Goal: Task Accomplishment & Management: Manage account settings

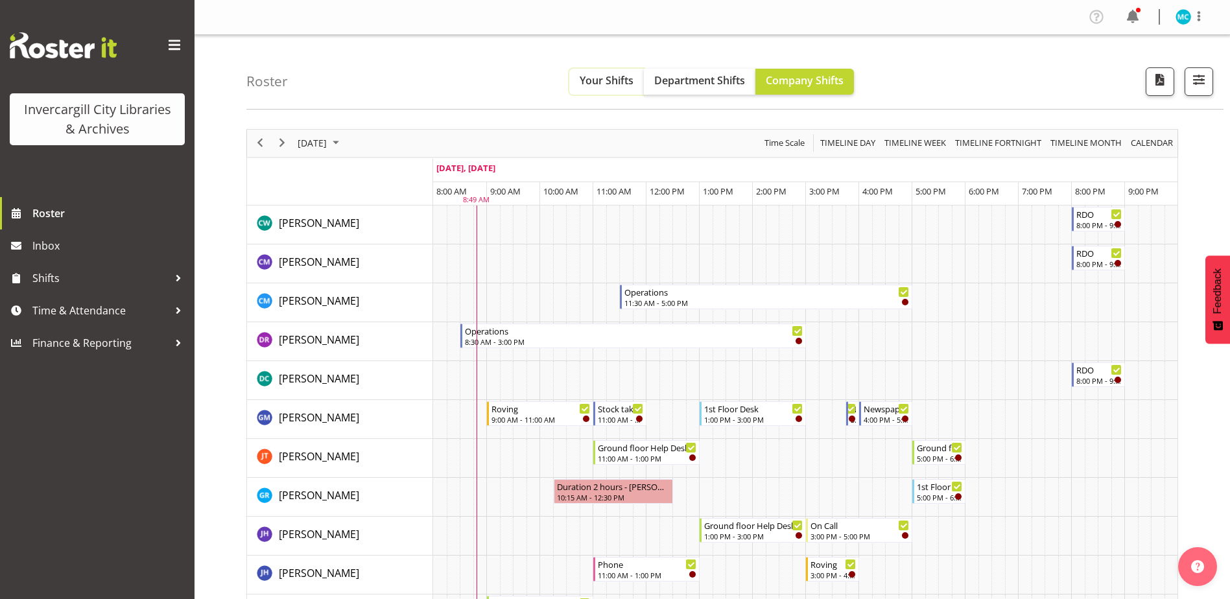
click at [576, 87] on button "Your Shifts" at bounding box center [606, 82] width 75 height 26
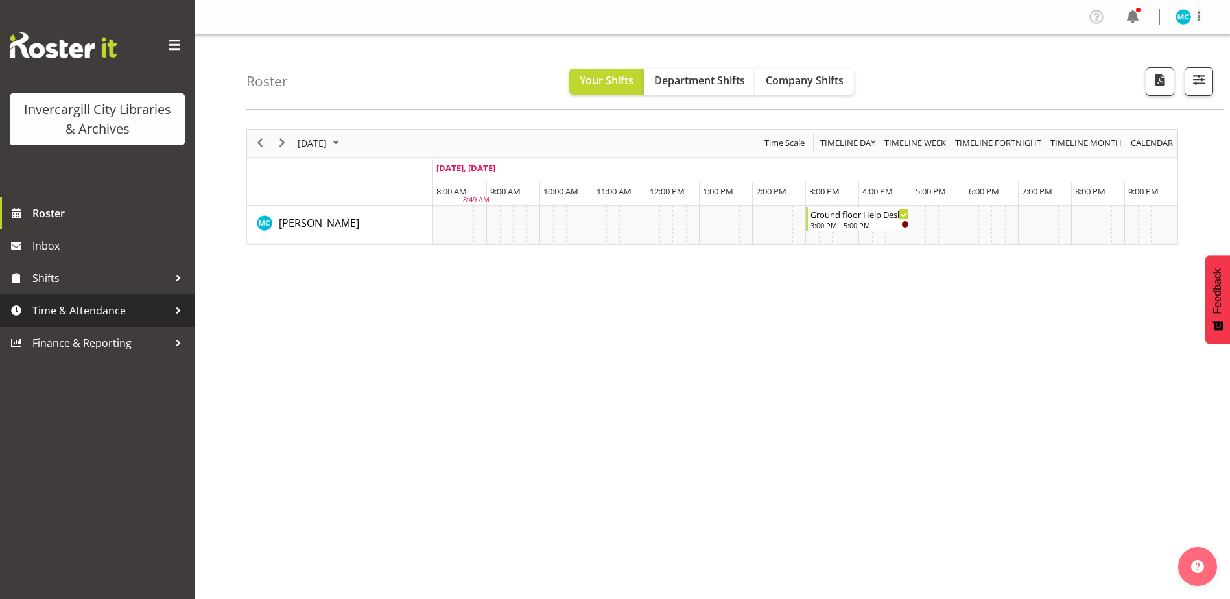
click at [71, 311] on span "Time & Attendance" at bounding box center [100, 310] width 136 height 19
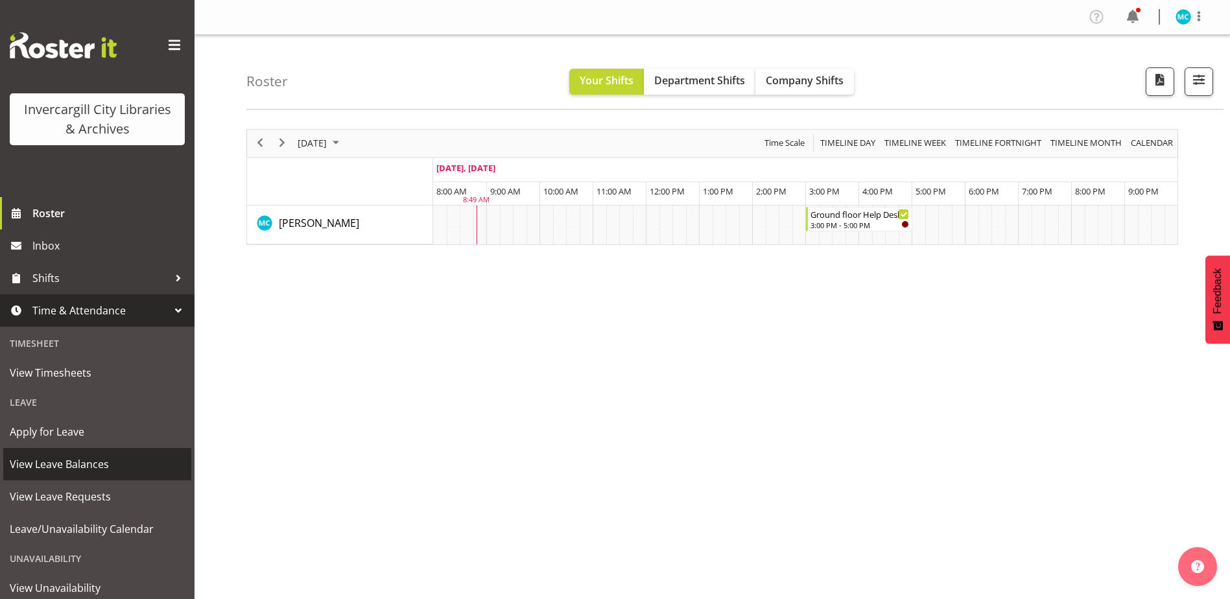
scroll to position [73, 0]
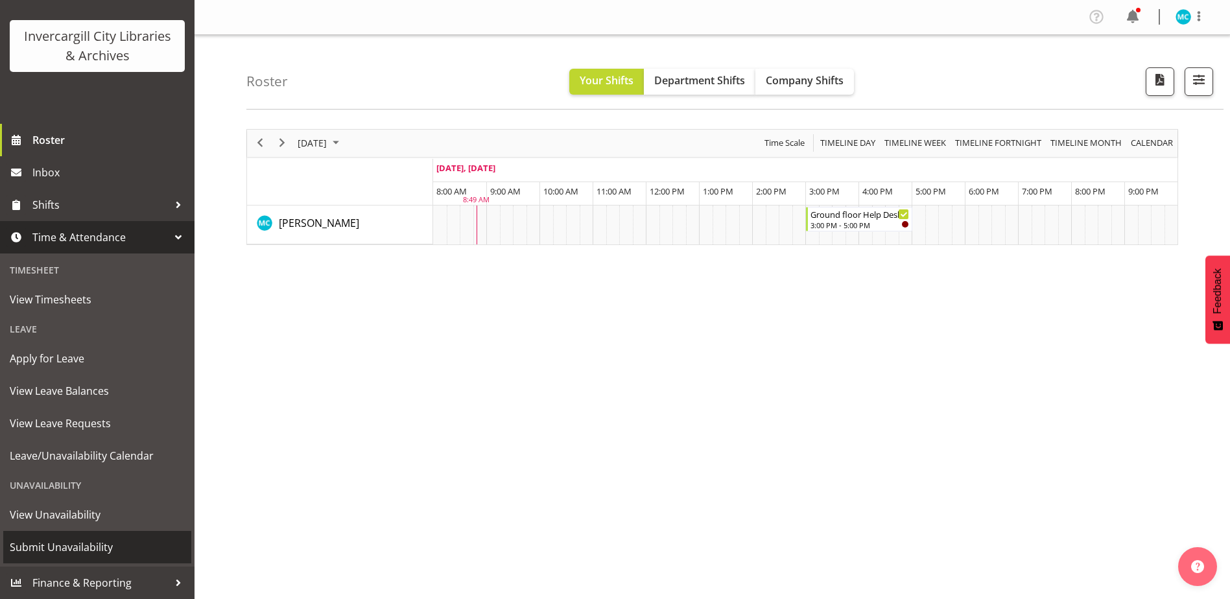
click at [89, 547] on span "Submit Unavailability" at bounding box center [97, 547] width 175 height 19
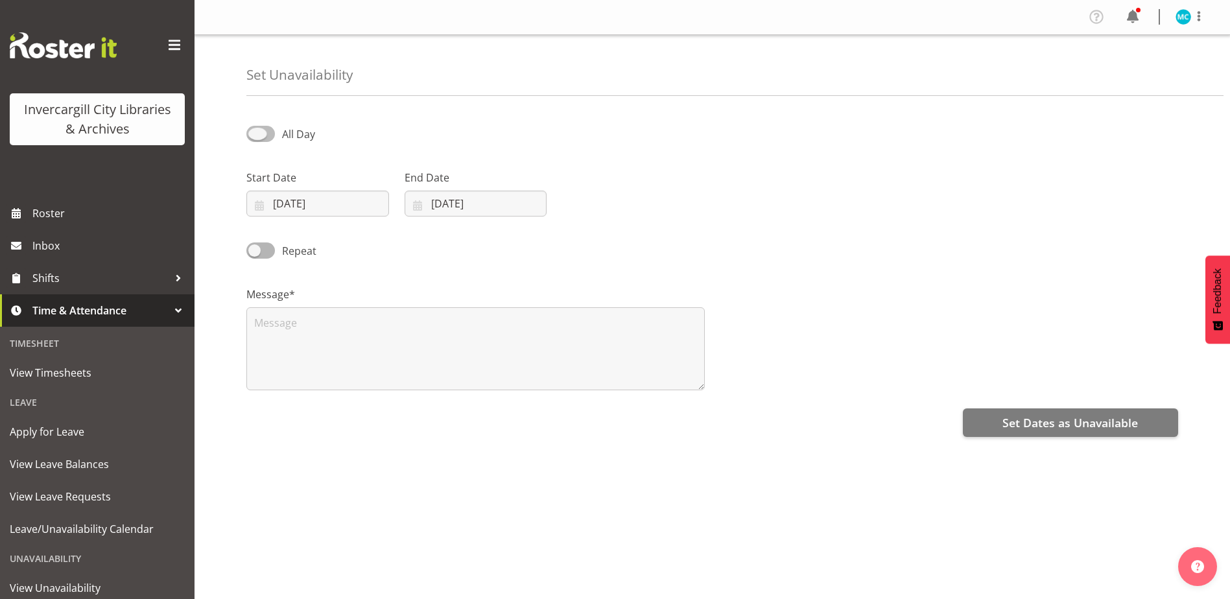
click at [257, 133] on span at bounding box center [260, 134] width 29 height 16
click at [255, 133] on input "All Day" at bounding box center [250, 134] width 8 height 8
checkbox input "true"
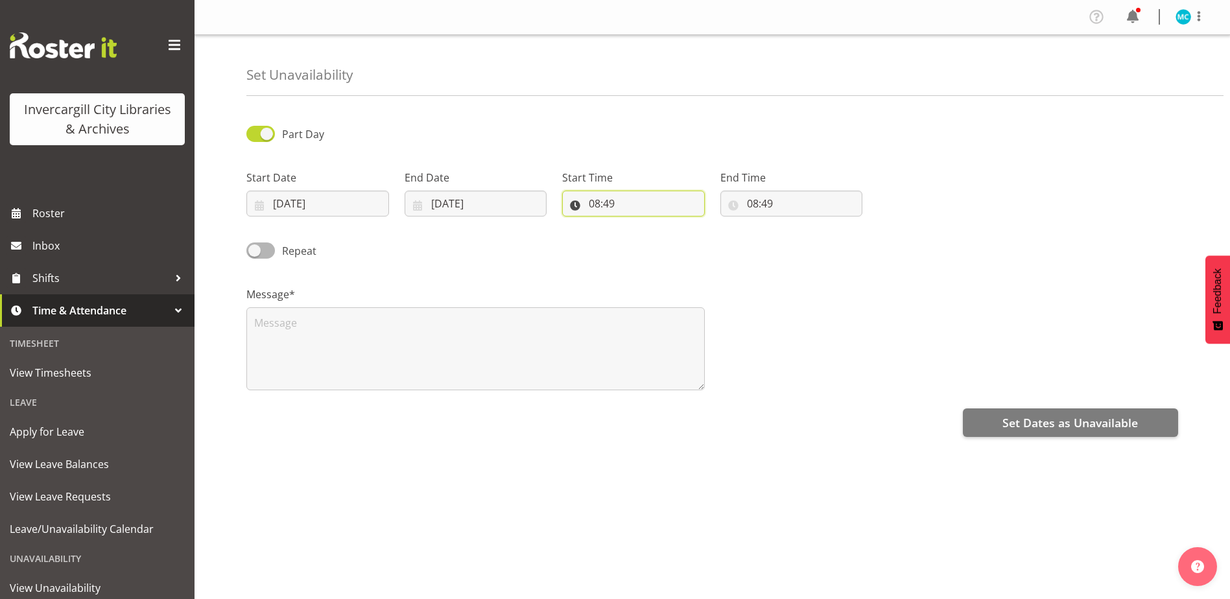
click at [667, 206] on input "08:49" at bounding box center [633, 204] width 143 height 26
click at [652, 236] on select "00 01 02 03 04 05 06 07 08 09 10 11 12 13 14 15 16 17 18 19 20 21 22 23" at bounding box center [650, 237] width 29 height 26
select select "12"
click at [636, 224] on select "00 01 02 03 04 05 06 07 08 09 10 11 12 13 14 15 16 17 18 19 20 21 22 23" at bounding box center [650, 237] width 29 height 26
type input "12:49"
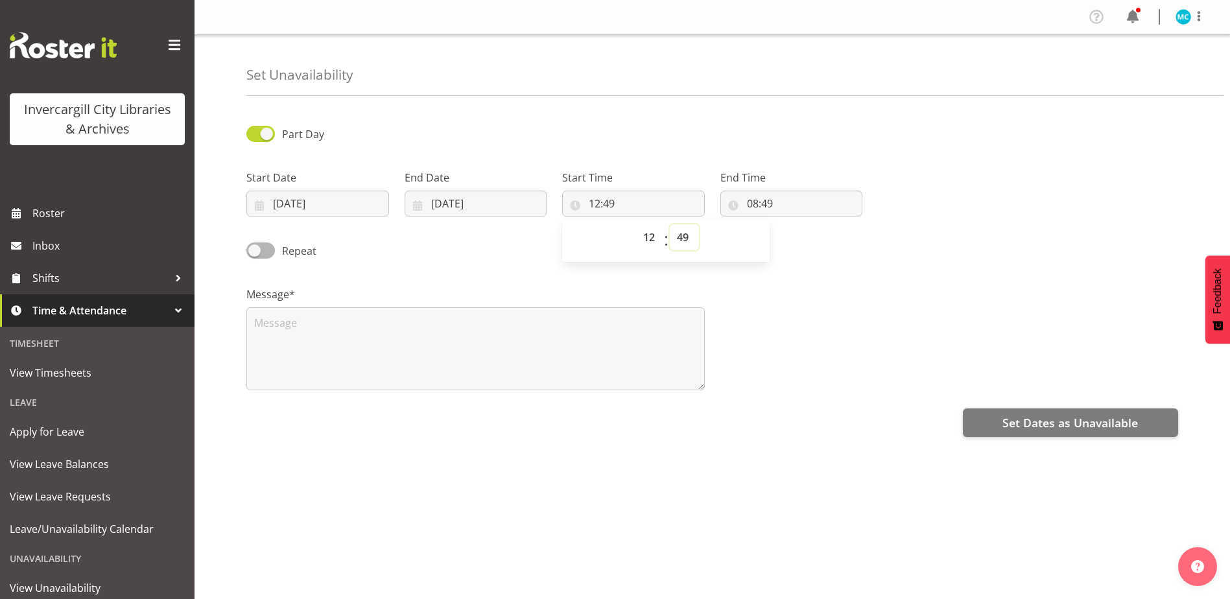
drag, startPoint x: 684, startPoint y: 230, endPoint x: 689, endPoint y: 236, distance: 8.7
click at [684, 232] on select "00 01 02 03 04 05 06 07 08 09 10 11 12 13 14 15 16 17 18 19 20 21 22 23 24 25 2…" at bounding box center [684, 237] width 29 height 26
select select "0"
click at [670, 224] on select "00 01 02 03 04 05 06 07 08 09 10 11 12 13 14 15 16 17 18 19 20 21 22 23 24 25 2…" at bounding box center [684, 237] width 29 height 26
type input "12:00"
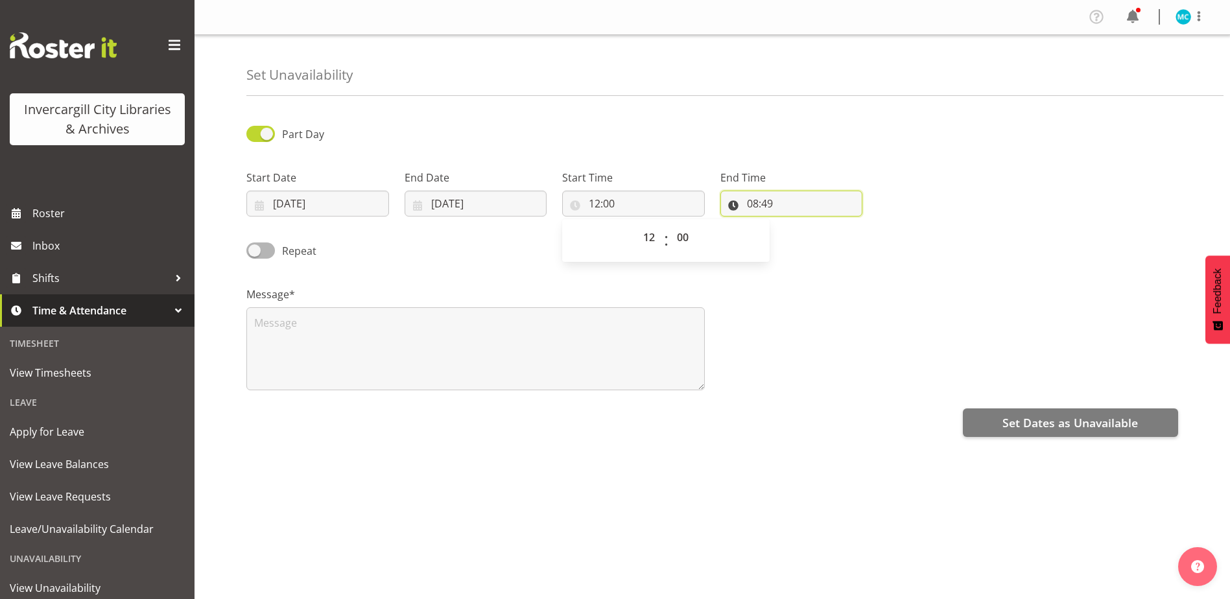
click at [790, 202] on input "08:49" at bounding box center [792, 204] width 143 height 26
click at [809, 242] on select "00 01 02 03 04 05 06 07 08 09 10 11 12 13 14 15 16 17 18 19 20 21 22 23" at bounding box center [808, 237] width 29 height 26
select select "12"
click at [794, 224] on select "00 01 02 03 04 05 06 07 08 09 10 11 12 13 14 15 16 17 18 19 20 21 22 23" at bounding box center [808, 237] width 29 height 26
type input "12:49"
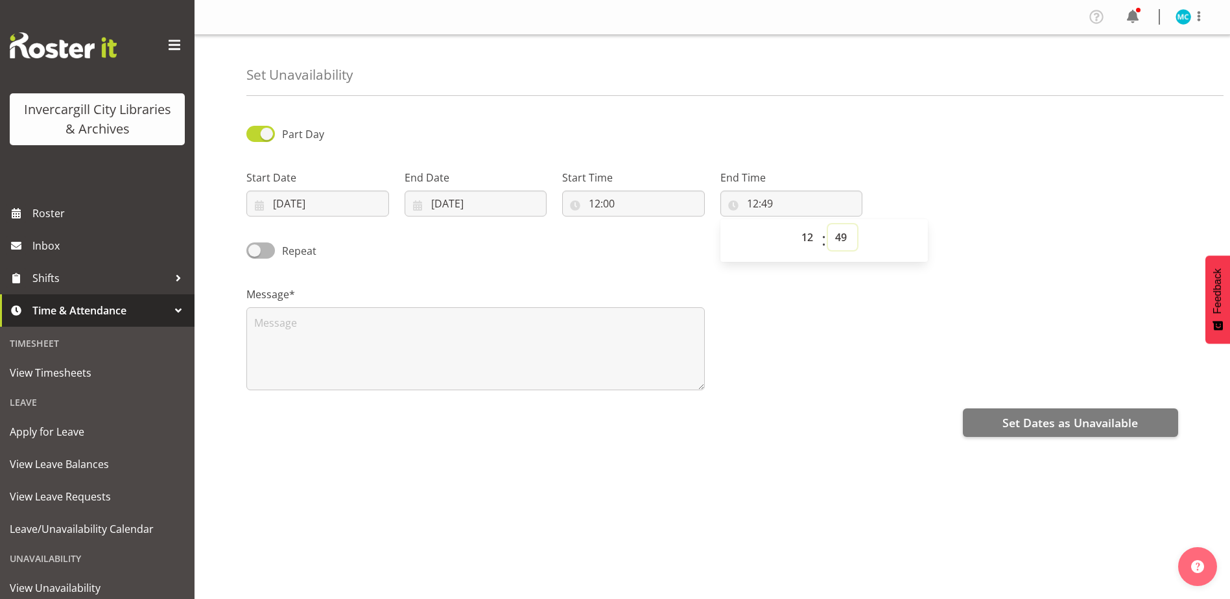
drag, startPoint x: 846, startPoint y: 238, endPoint x: 874, endPoint y: 299, distance: 67.0
click at [846, 238] on select "00 01 02 03 04 05 06 07 08 09 10 11 12 13 14 15 16 17 18 19 20 21 22 23 24 25 2…" at bounding box center [842, 237] width 29 height 26
select select "30"
click at [828, 224] on select "00 01 02 03 04 05 06 07 08 09 10 11 12 13 14 15 16 17 18 19 20 21 22 23 24 25 2…" at bounding box center [842, 237] width 29 height 26
type input "12:30"
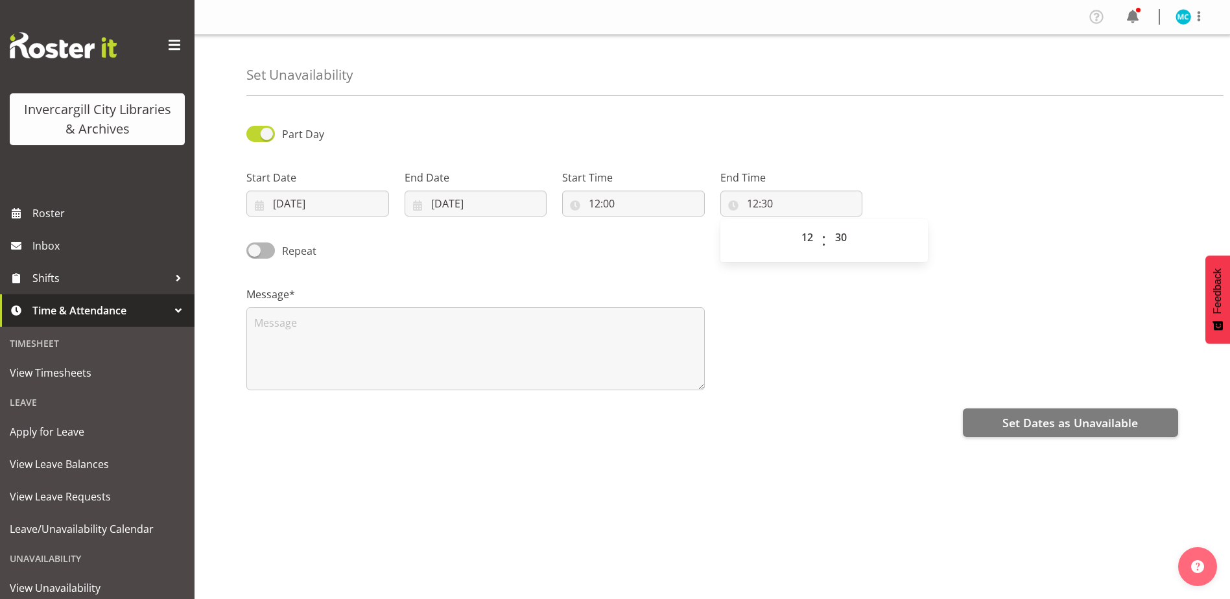
click at [340, 78] on h4 "Set Unavailability" at bounding box center [299, 74] width 106 height 15
click at [302, 339] on textarea at bounding box center [475, 348] width 459 height 83
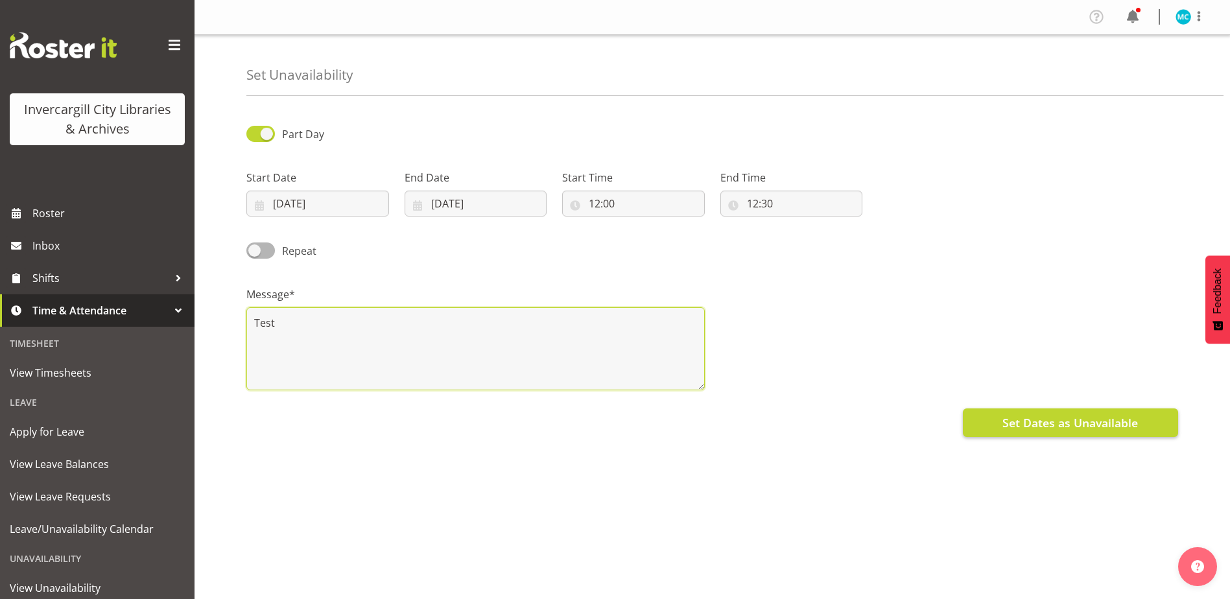
type textarea "Test"
click at [1106, 424] on span "Set Dates as Unavailable" at bounding box center [1071, 422] width 136 height 17
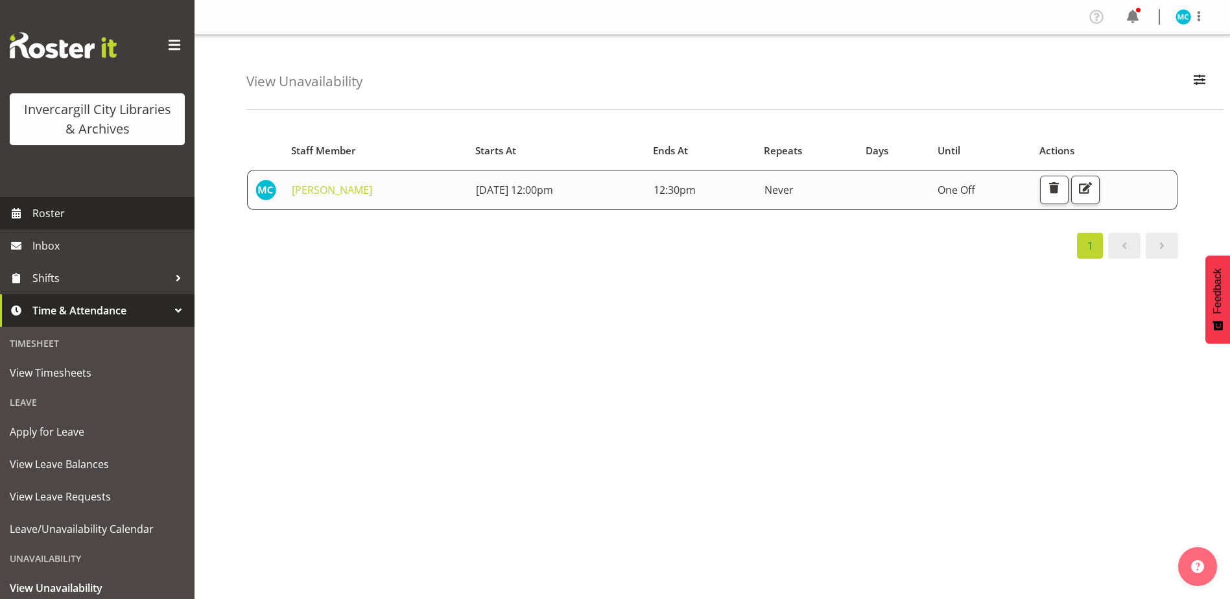
click at [64, 206] on span "Roster" at bounding box center [110, 213] width 156 height 19
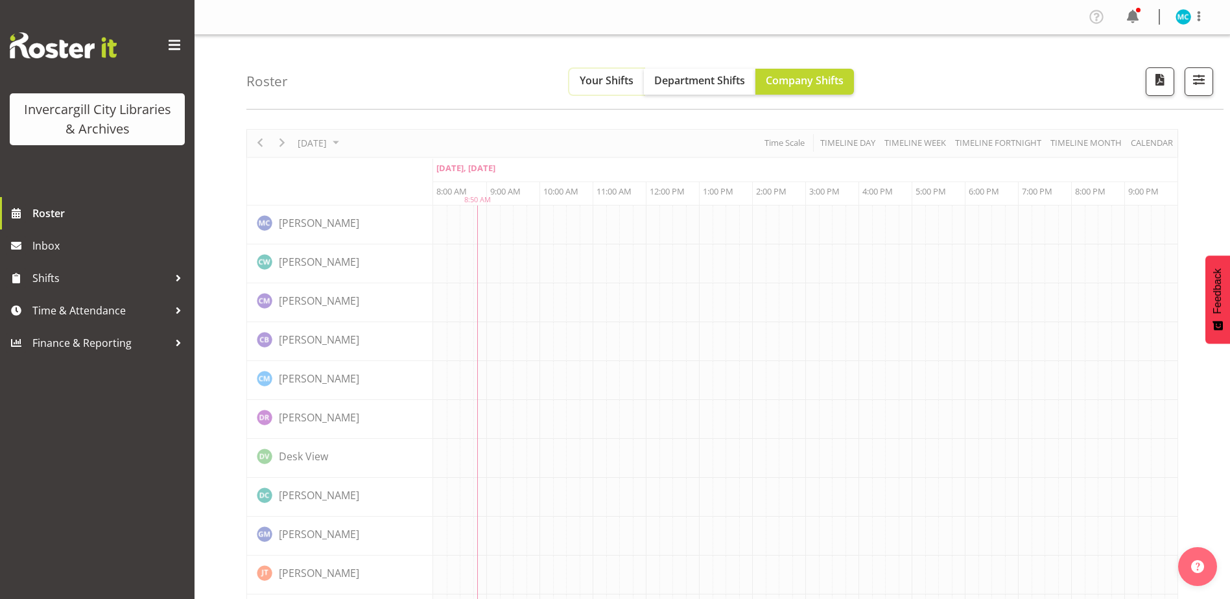
click at [599, 84] on span "Your Shifts" at bounding box center [607, 80] width 54 height 14
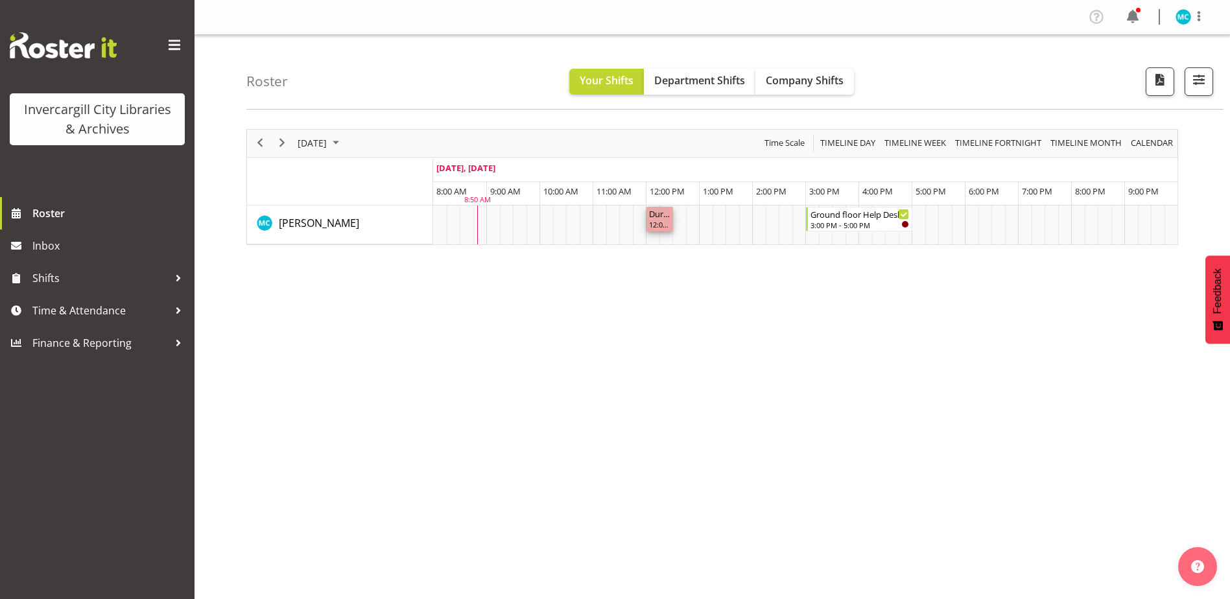
click at [662, 225] on div "12:00 PM - 12:30 PM" at bounding box center [659, 224] width 21 height 10
click at [663, 221] on div "12:00 PM - 12:30 PM" at bounding box center [659, 224] width 21 height 10
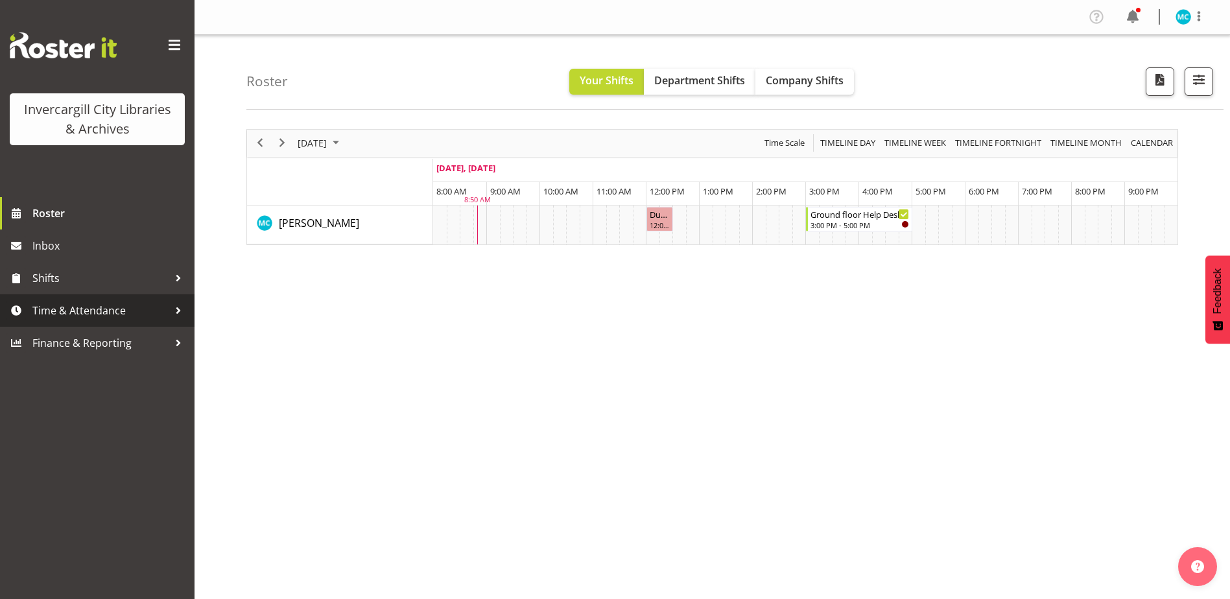
click at [54, 318] on span "Time & Attendance" at bounding box center [100, 310] width 136 height 19
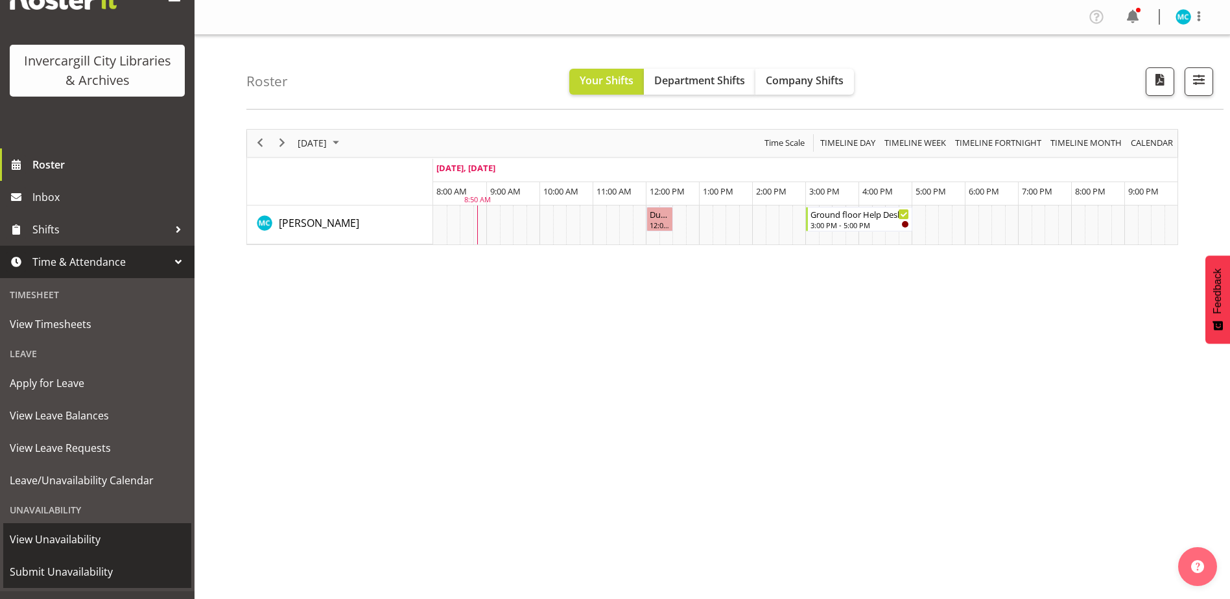
scroll to position [73, 0]
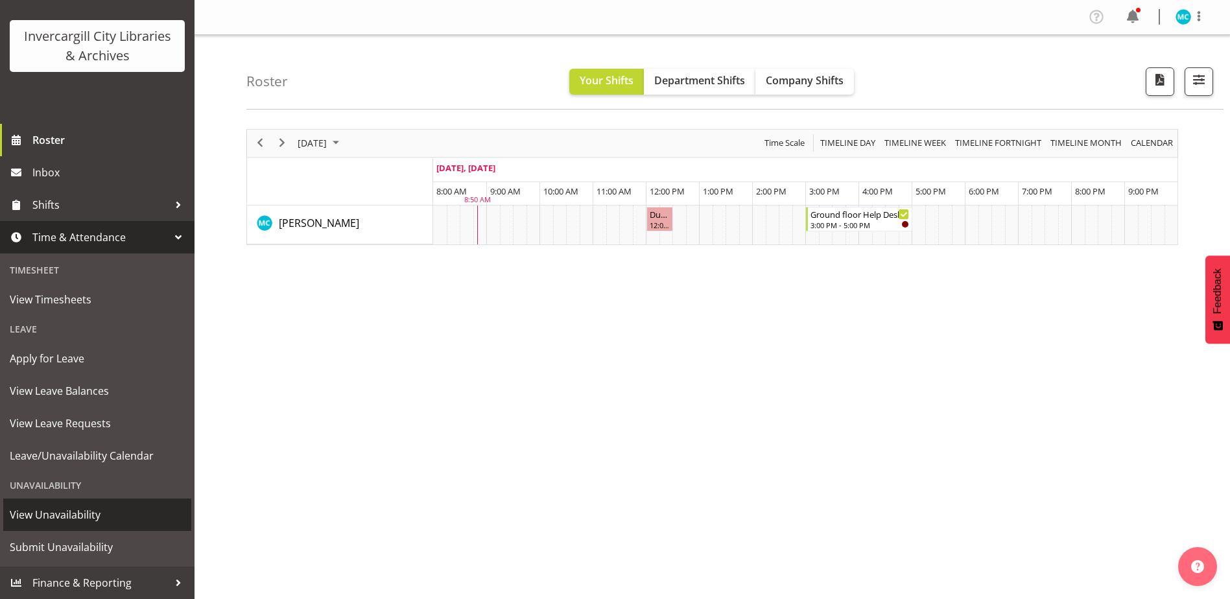
click at [64, 515] on span "View Unavailability" at bounding box center [97, 514] width 175 height 19
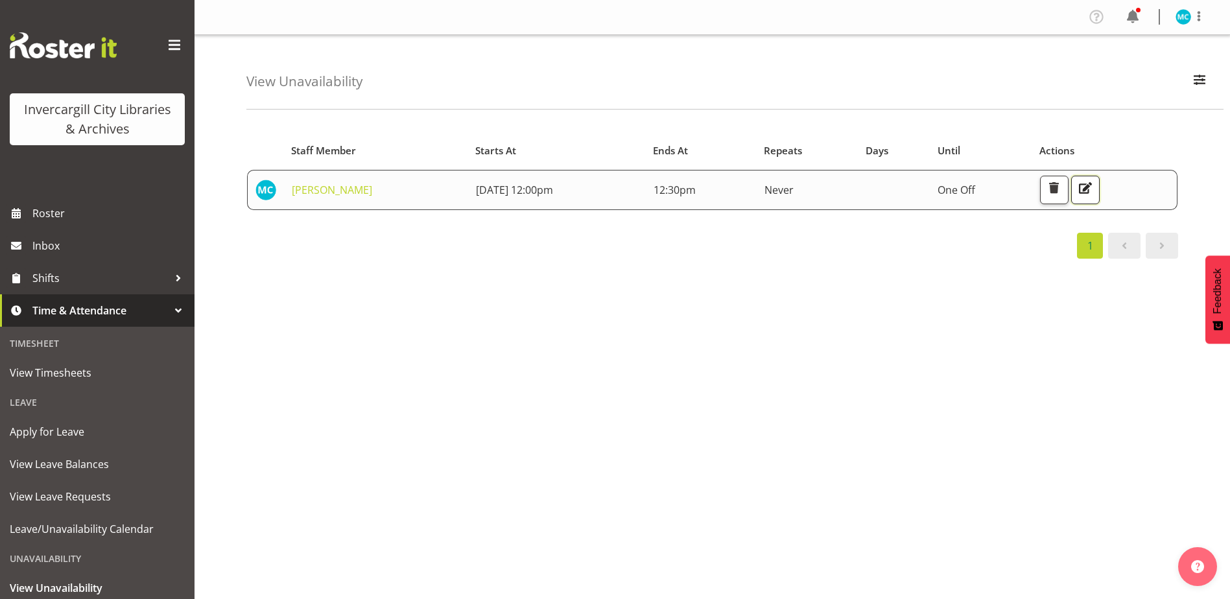
click at [1093, 190] on span "button" at bounding box center [1085, 188] width 17 height 17
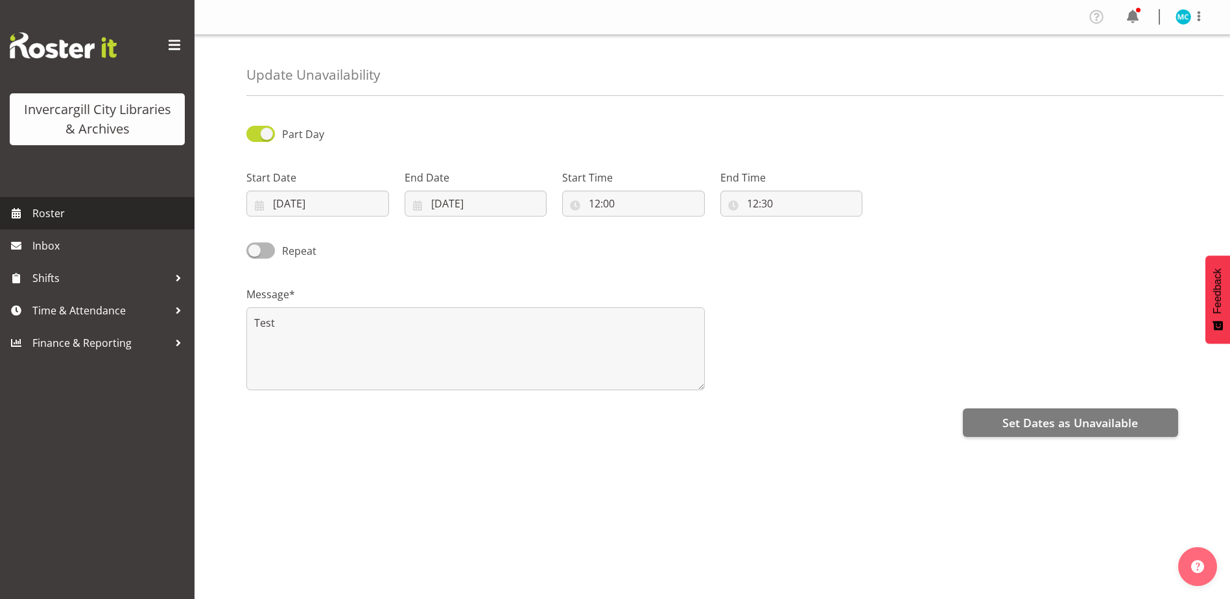
click at [65, 216] on span "Roster" at bounding box center [110, 213] width 156 height 19
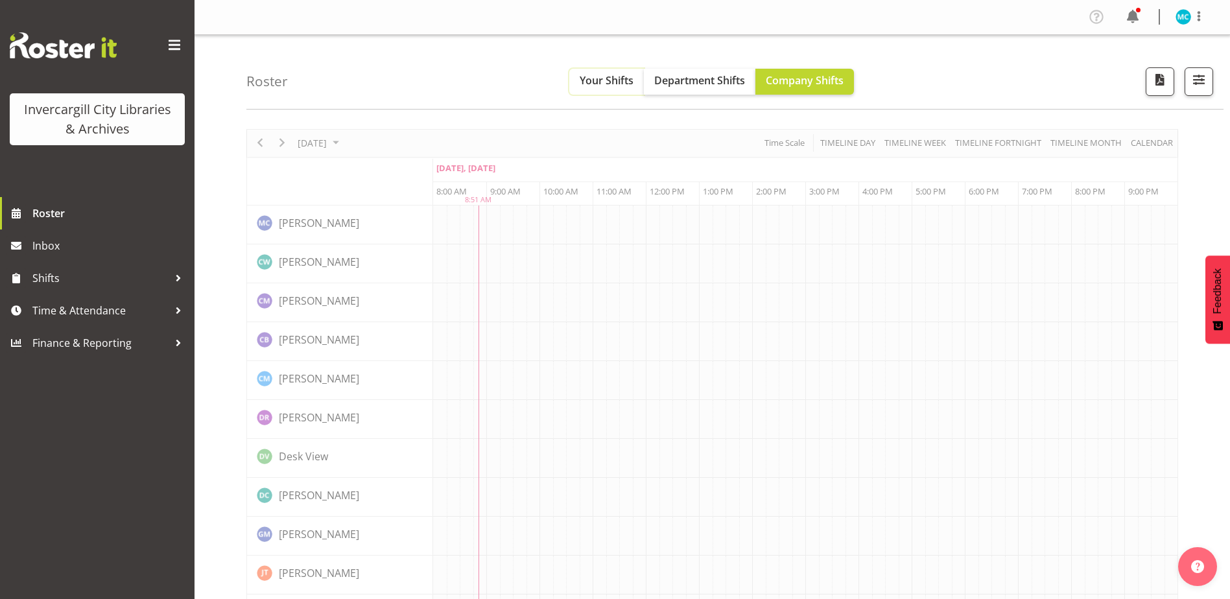
click at [611, 89] on button "Your Shifts" at bounding box center [606, 82] width 75 height 26
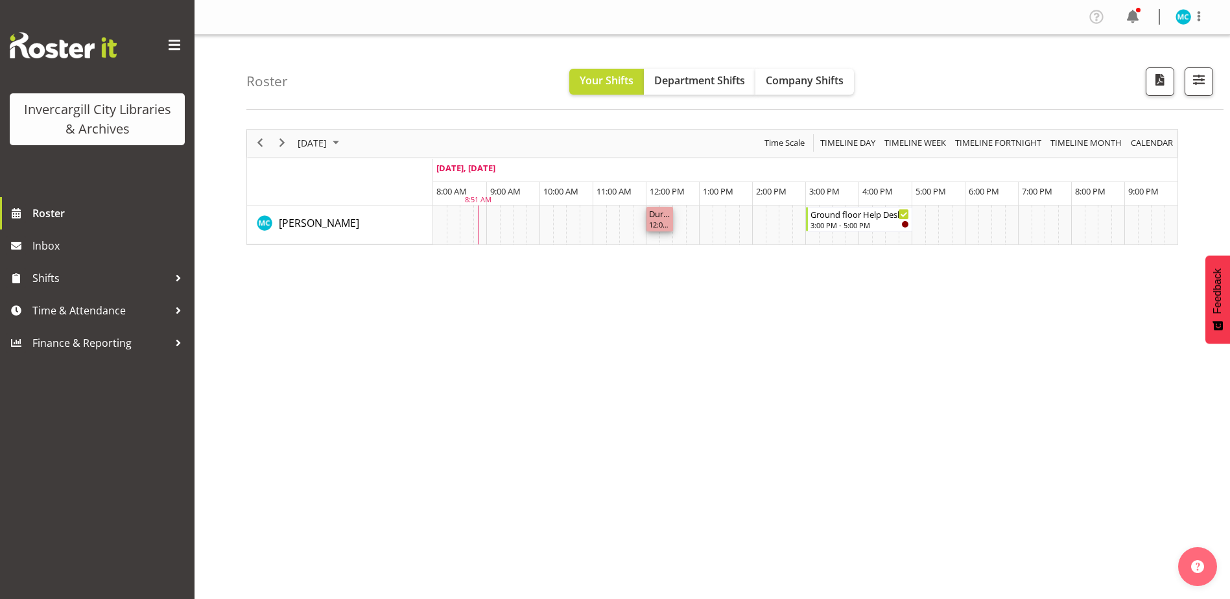
click at [663, 216] on div "Duration 0 hours - [PERSON_NAME]" at bounding box center [659, 213] width 21 height 13
click at [609, 447] on div "[DATE] [DATE] Timeline Day Timeline Week Timeline Fortnight Timeline Month cale…" at bounding box center [738, 378] width 984 height 519
